Goal: Navigation & Orientation: Find specific page/section

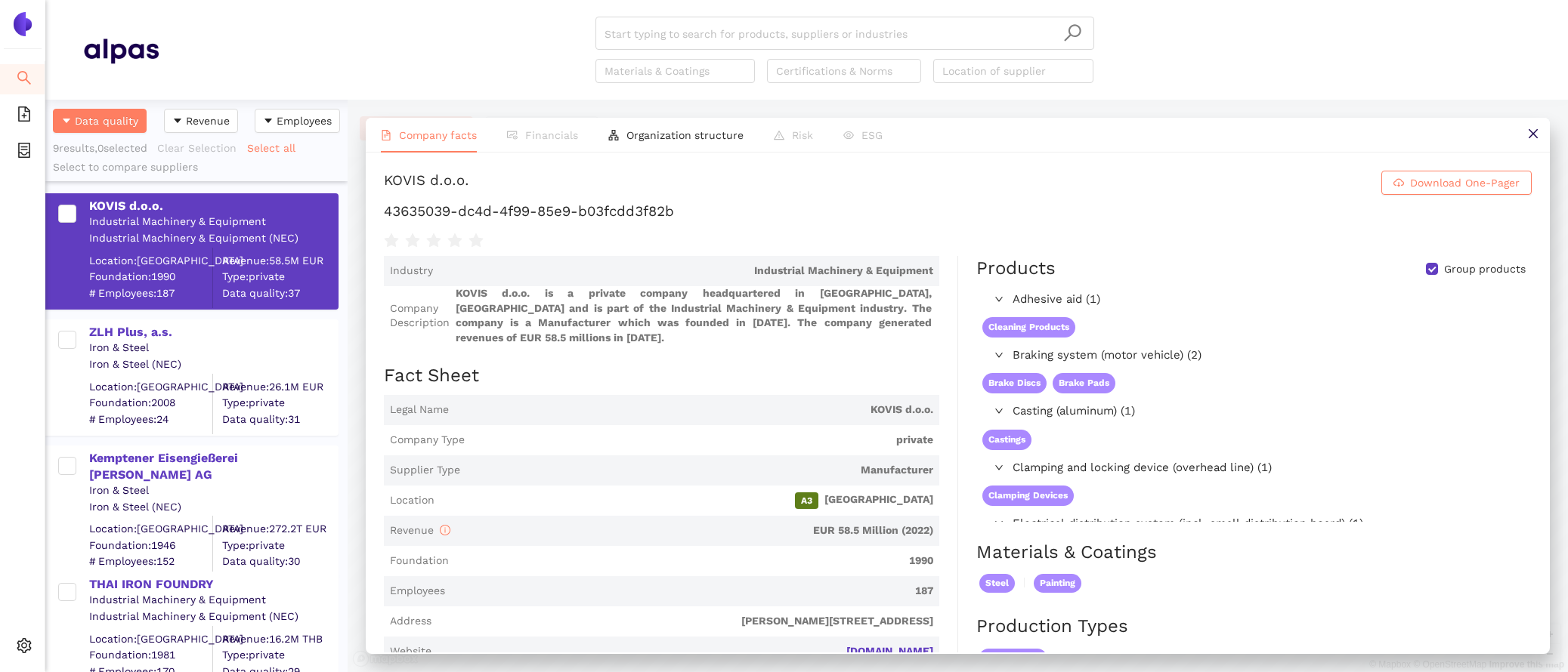
scroll to position [572, 302]
click at [158, 329] on div "ZLH Plus, a.s." at bounding box center [213, 332] width 248 height 17
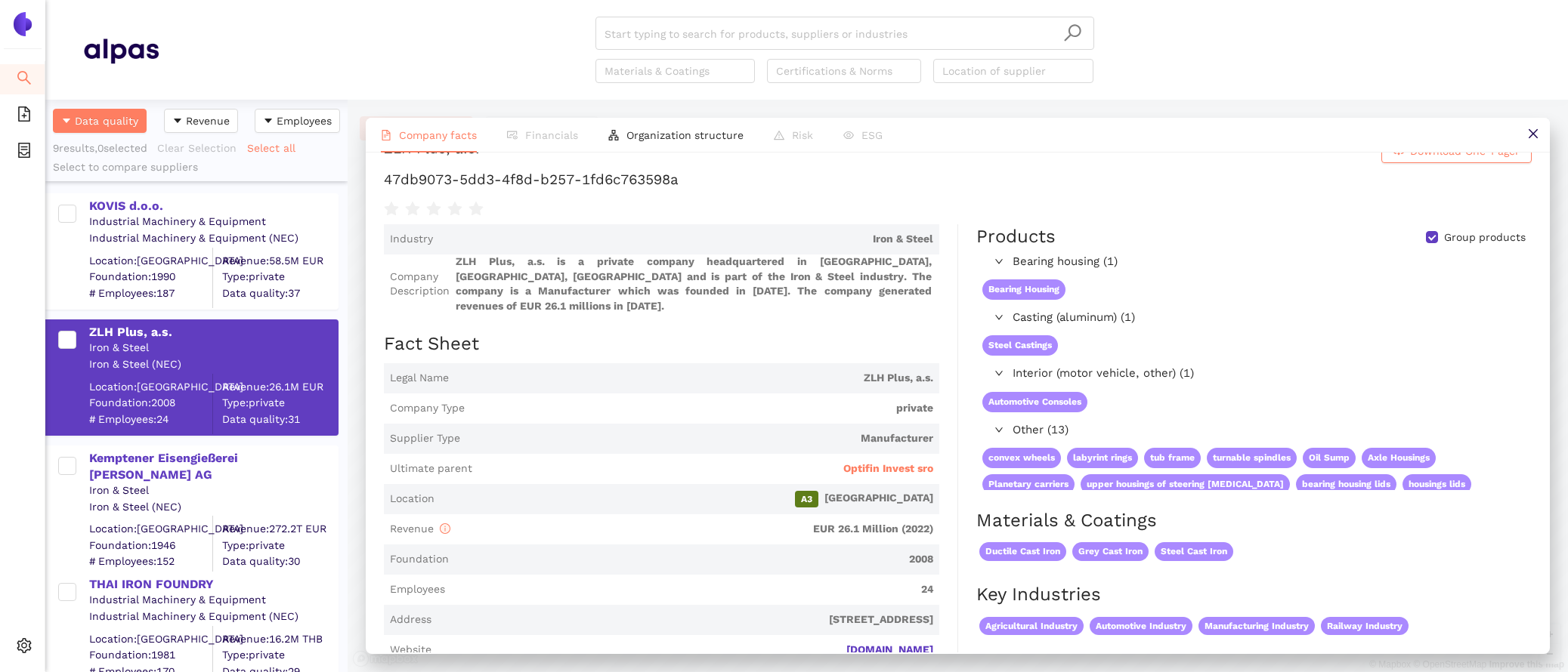
scroll to position [0, 0]
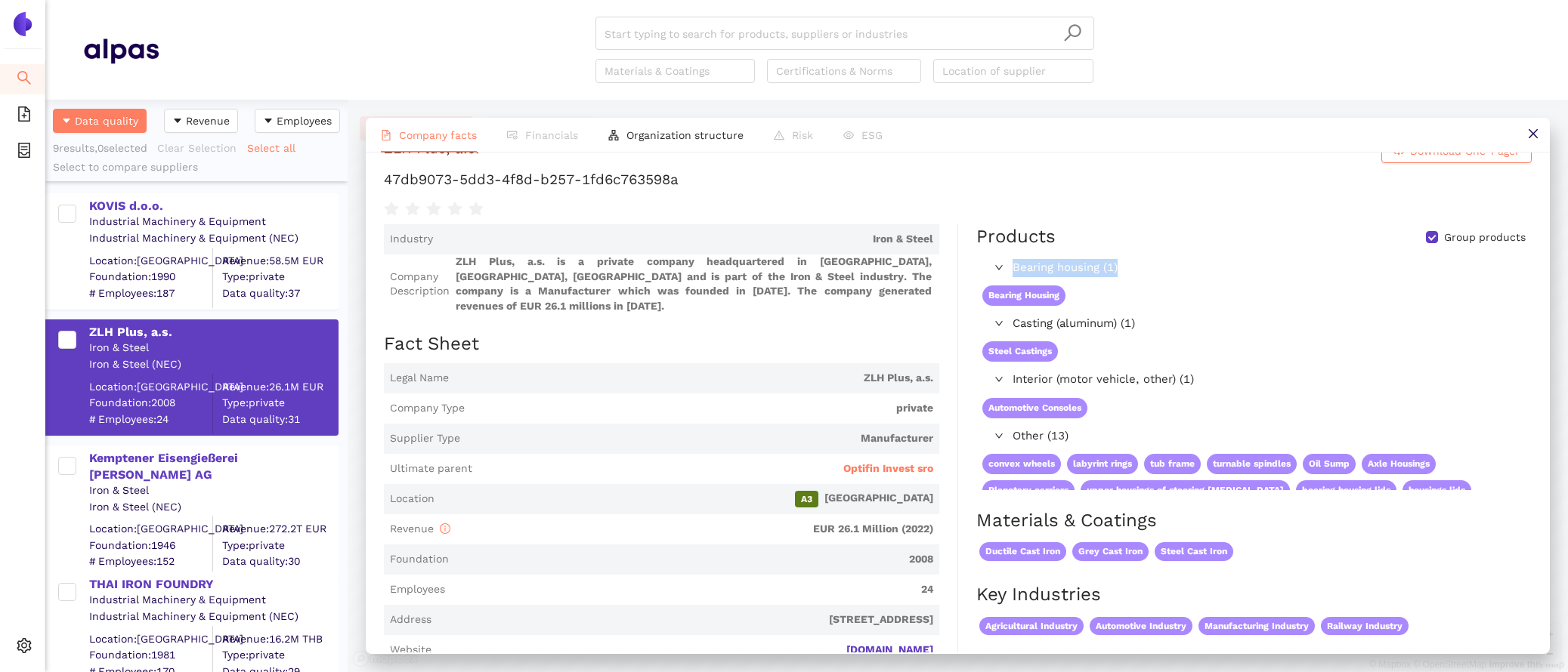
drag, startPoint x: 1138, startPoint y: 269, endPoint x: 1002, endPoint y: 269, distance: 136.0
click at [1002, 269] on div "Bearing housing (1)" at bounding box center [1253, 268] width 554 height 24
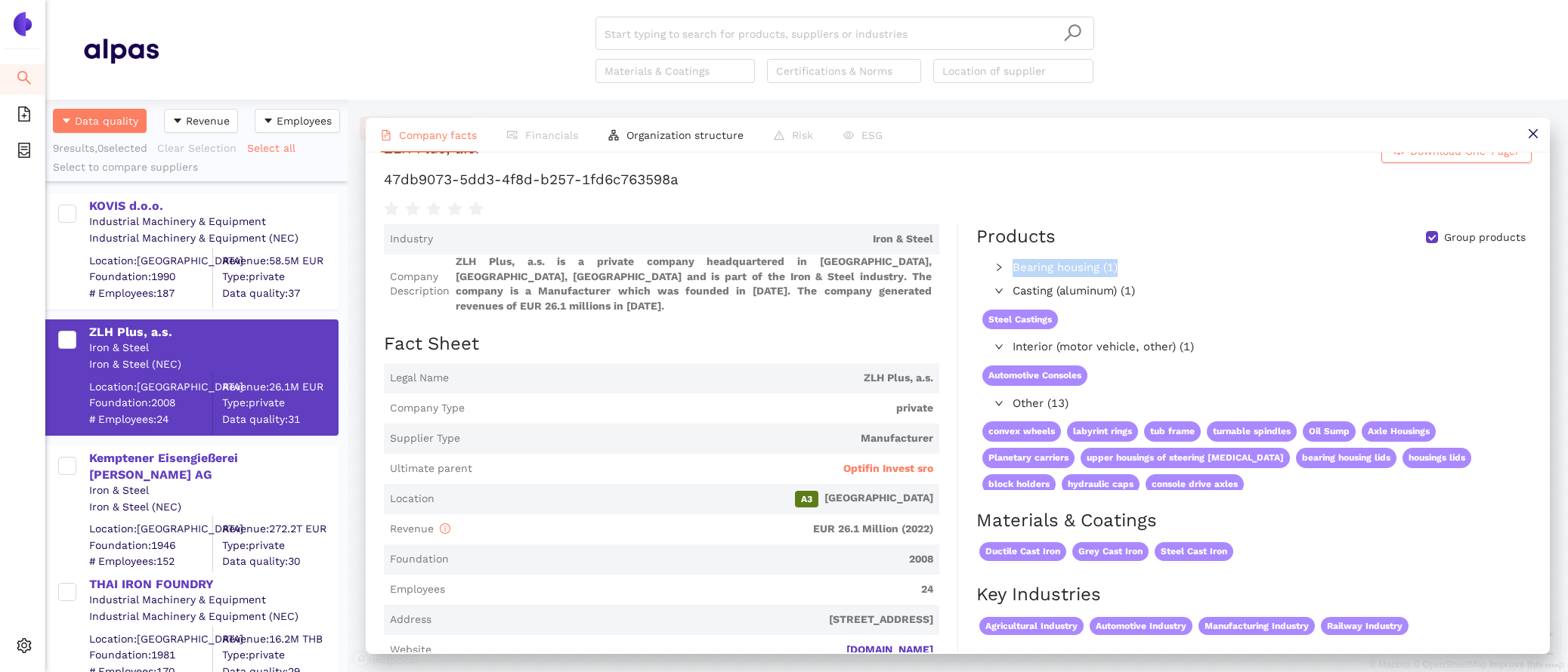
click at [1045, 262] on span "Bearing housing (1)" at bounding box center [1269, 268] width 512 height 18
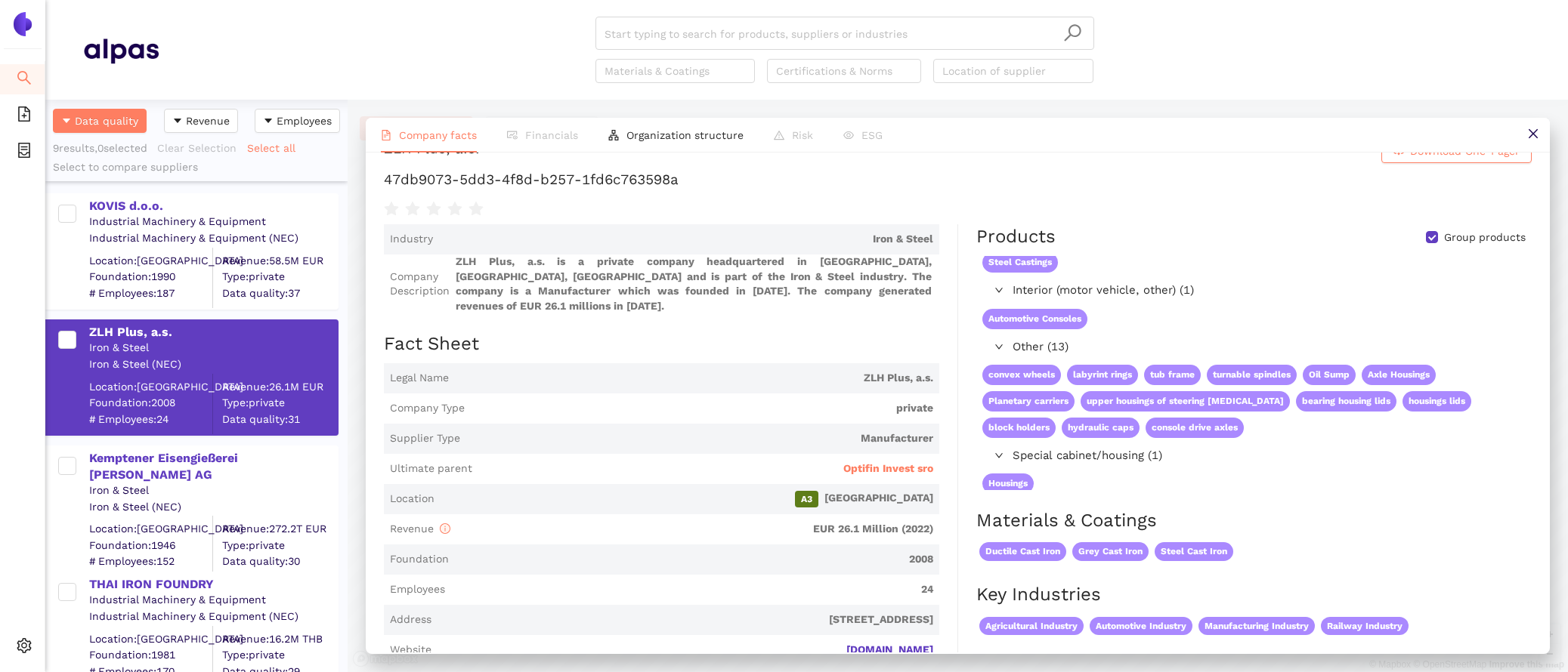
scroll to position [93, 0]
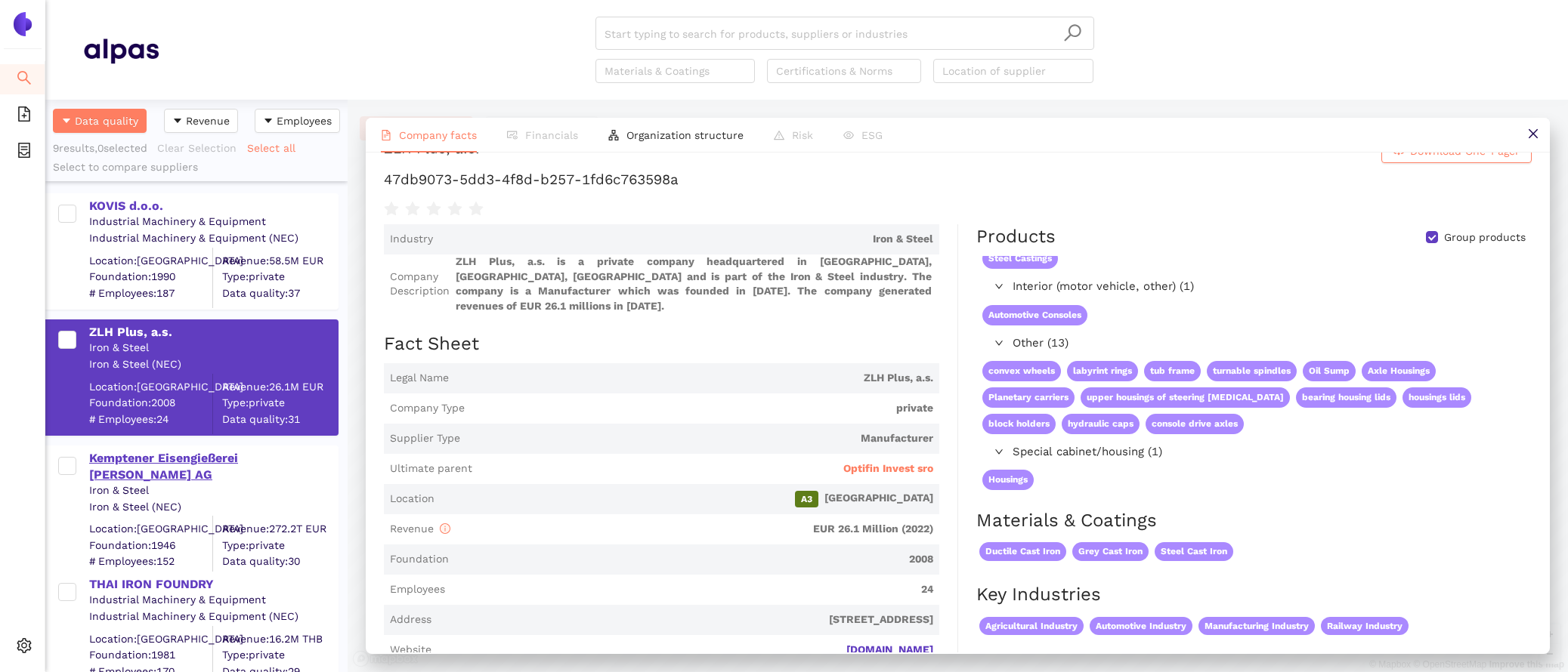
click at [215, 455] on div "Kemptener Eisengießerei Adam Hönig AG" at bounding box center [213, 467] width 248 height 34
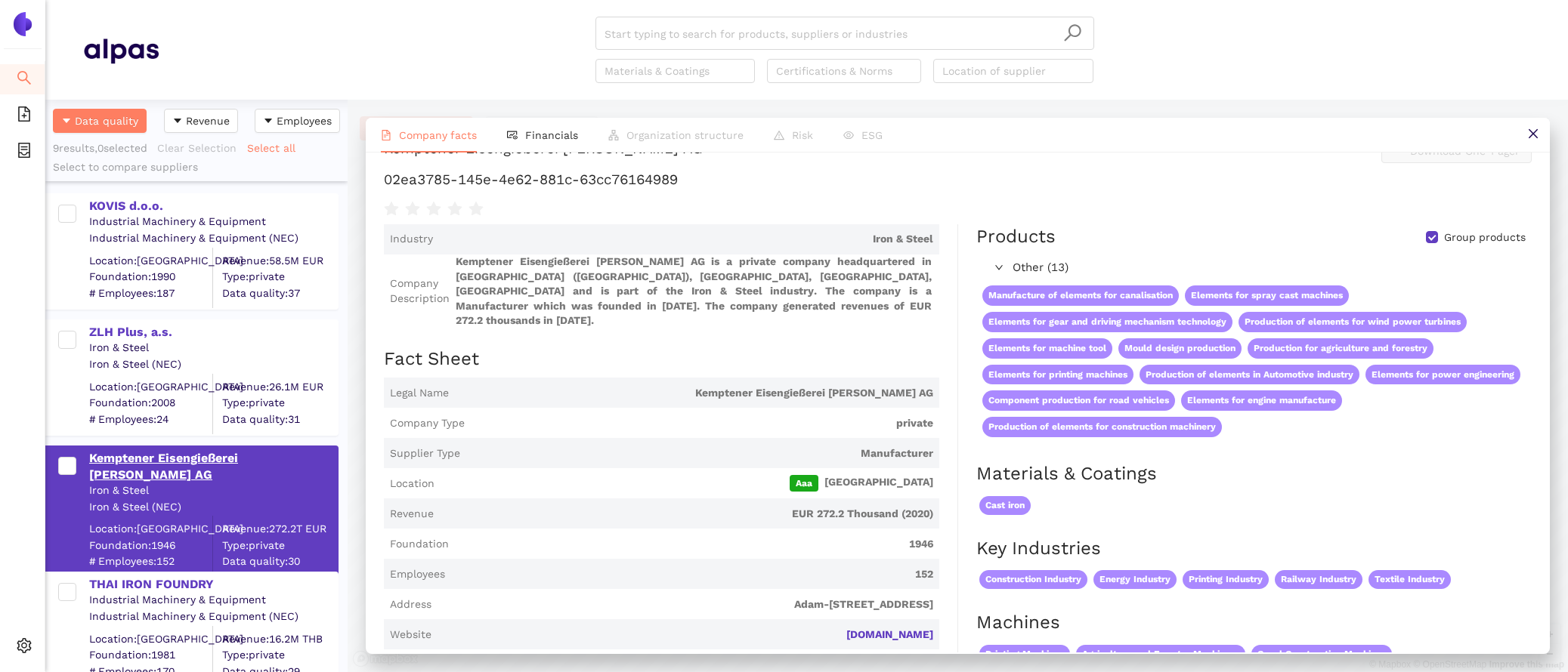
scroll to position [0, 0]
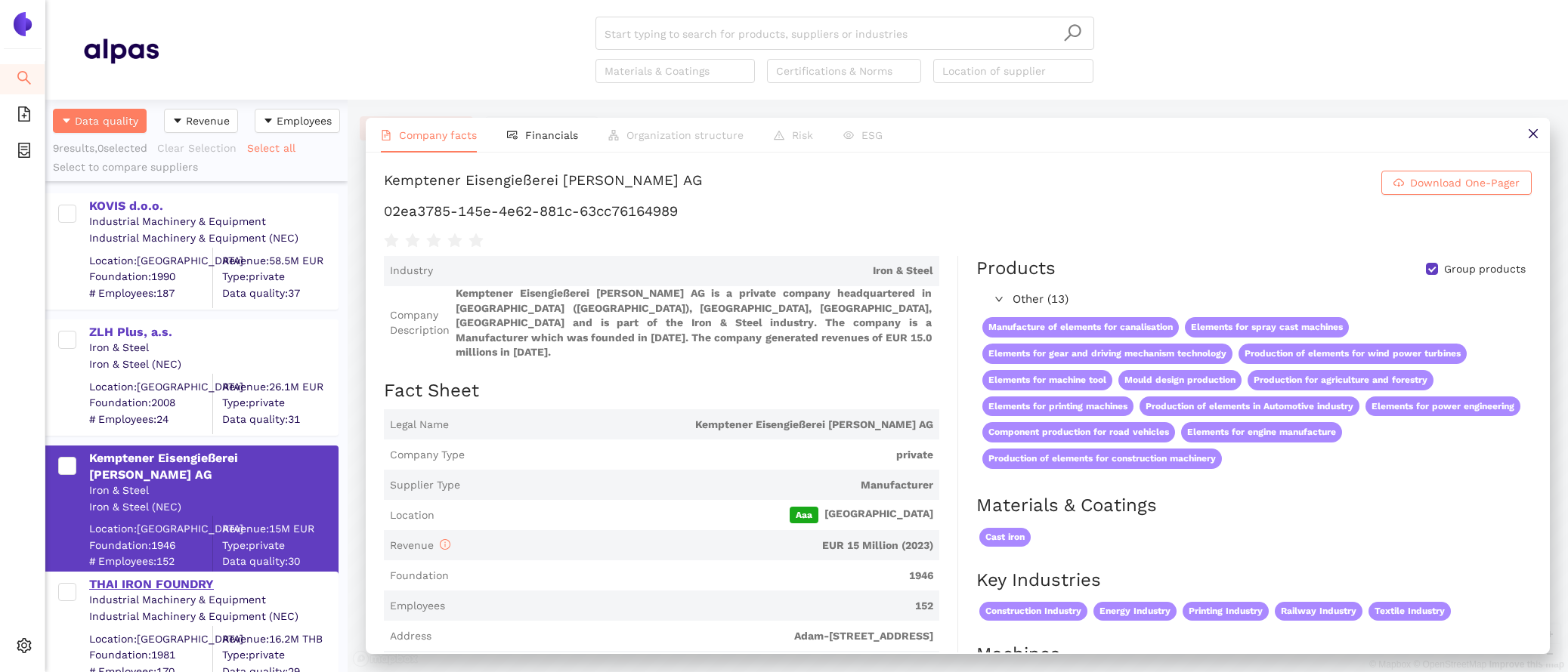
click at [191, 590] on div "THAI IRON FOUNDRY" at bounding box center [213, 584] width 248 height 17
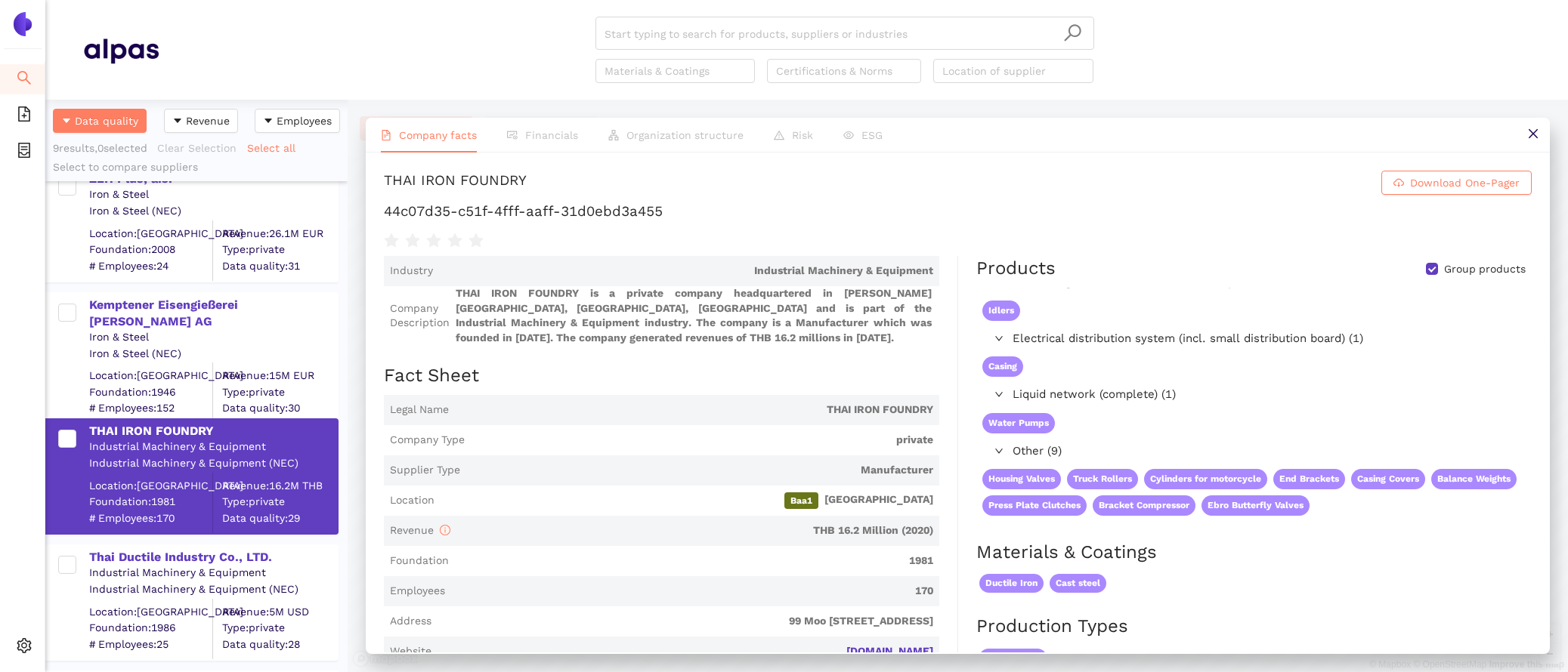
scroll to position [163, 0]
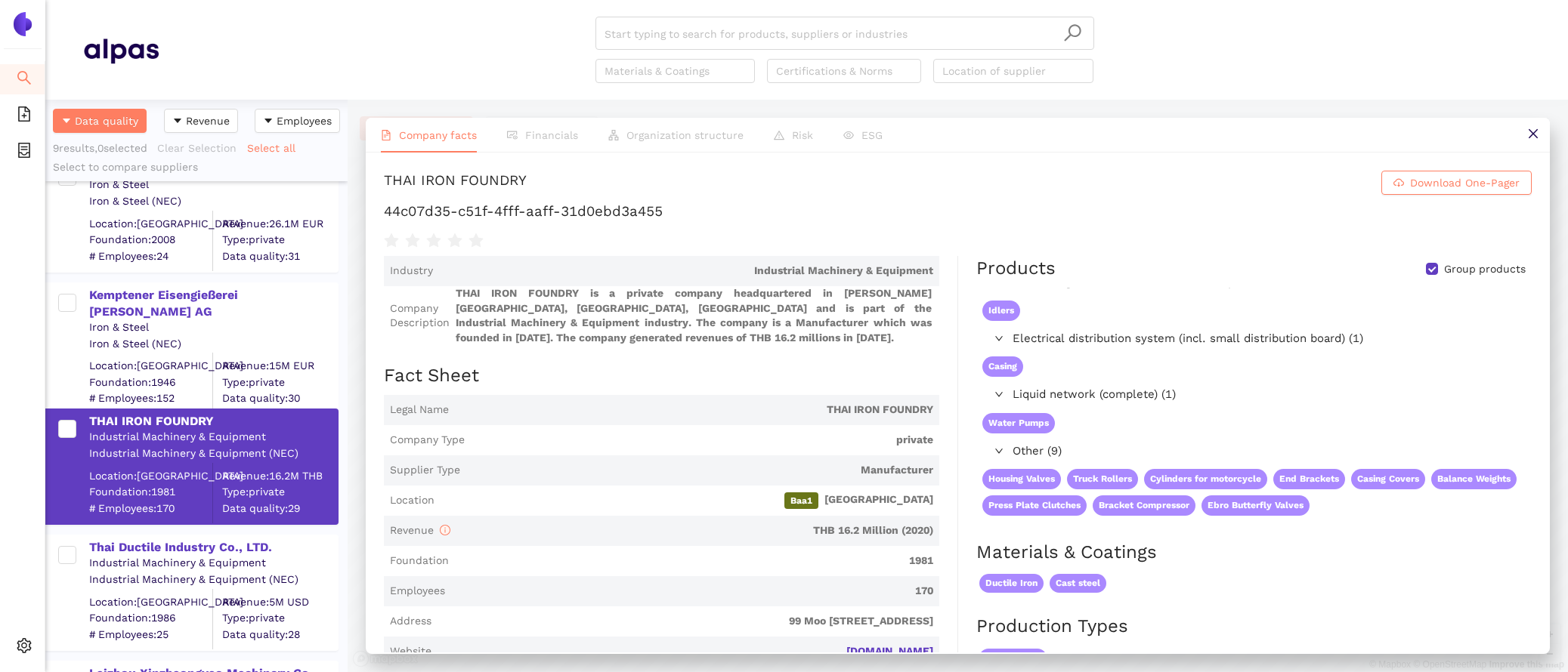
click at [154, 556] on div "Industrial Machinery & Equipment" at bounding box center [213, 564] width 248 height 15
click at [150, 544] on div "Thai Ductile Industry Co., LTD." at bounding box center [213, 548] width 248 height 17
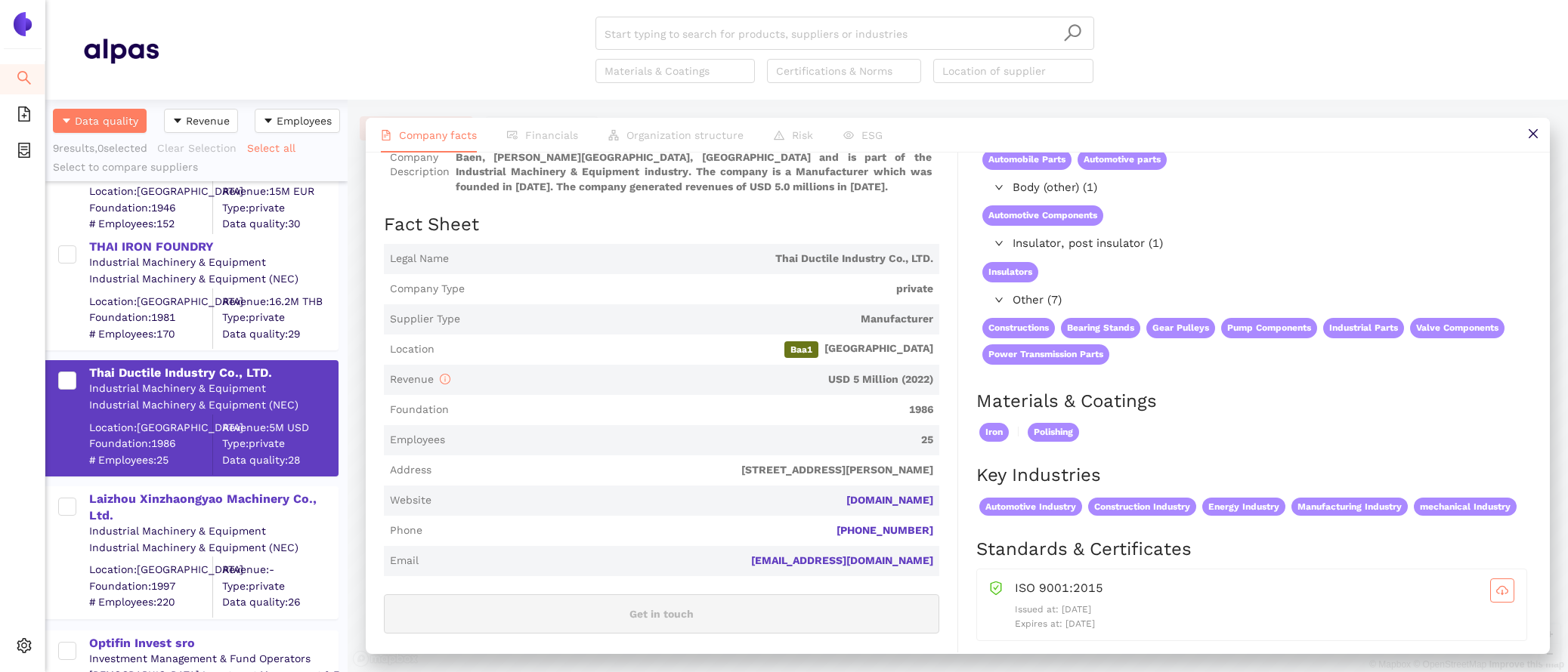
scroll to position [356, 0]
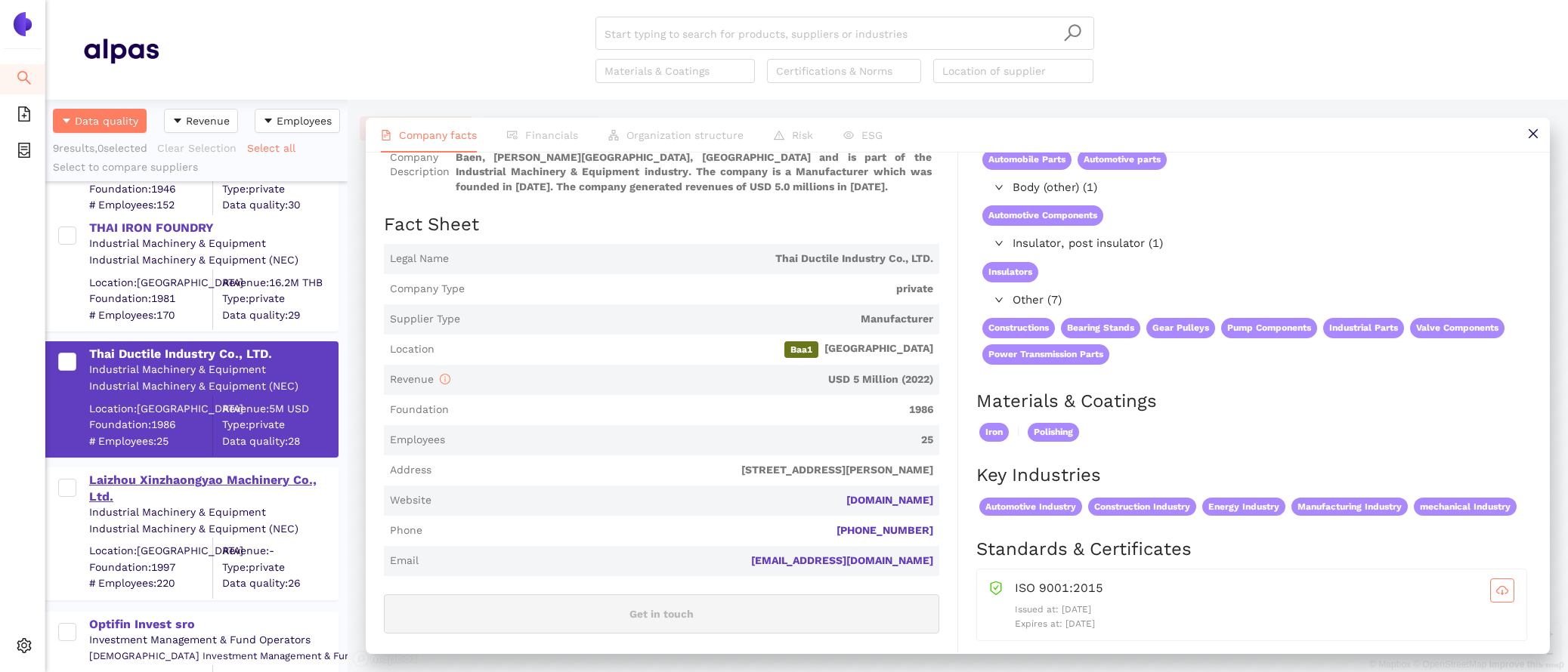
click at [186, 473] on div "Laizhou Xinzhaongyao Machinery Co., Ltd." at bounding box center [213, 489] width 248 height 34
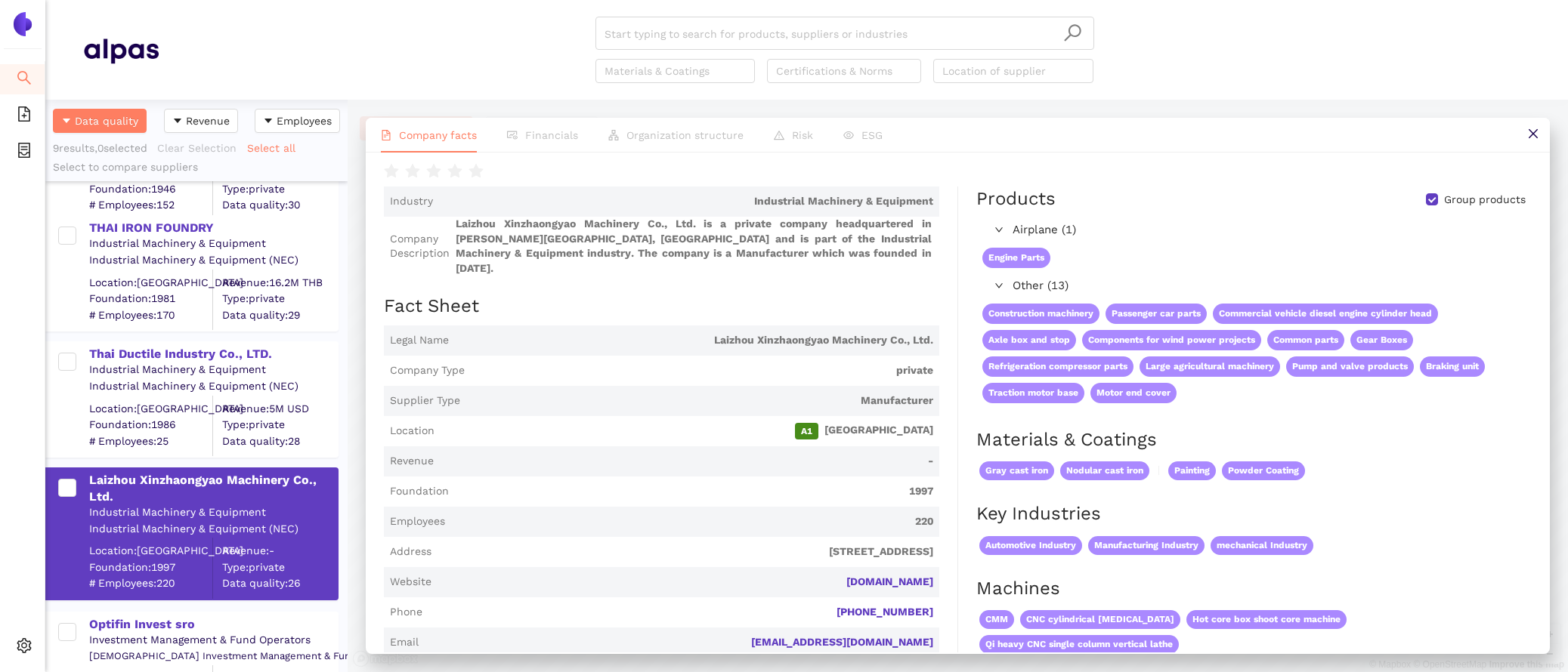
scroll to position [0, 0]
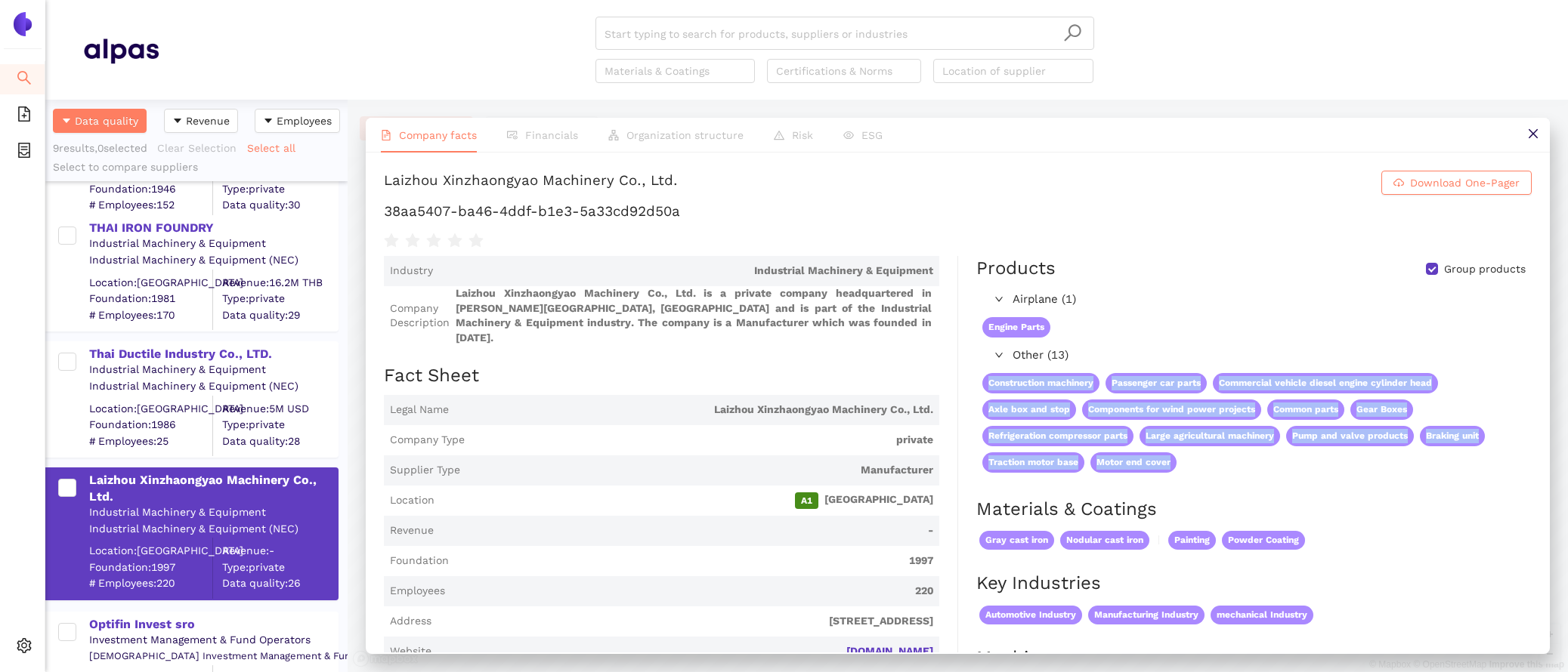
drag, startPoint x: 960, startPoint y: 381, endPoint x: 1190, endPoint y: 492, distance: 255.4
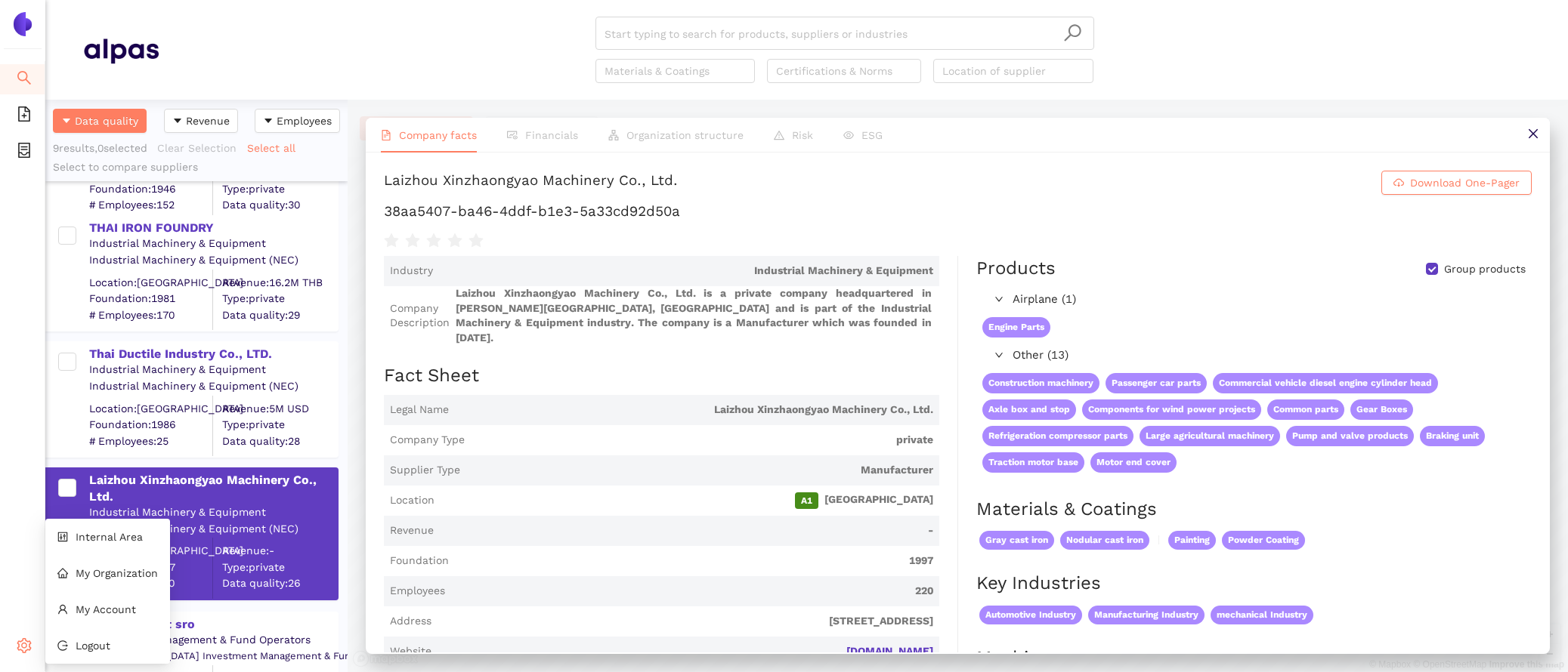
click at [25, 642] on icon "setting" at bounding box center [24, 646] width 15 height 15
click at [111, 600] on li "My Account" at bounding box center [108, 610] width 124 height 30
